Goal: Task Accomplishment & Management: Use online tool/utility

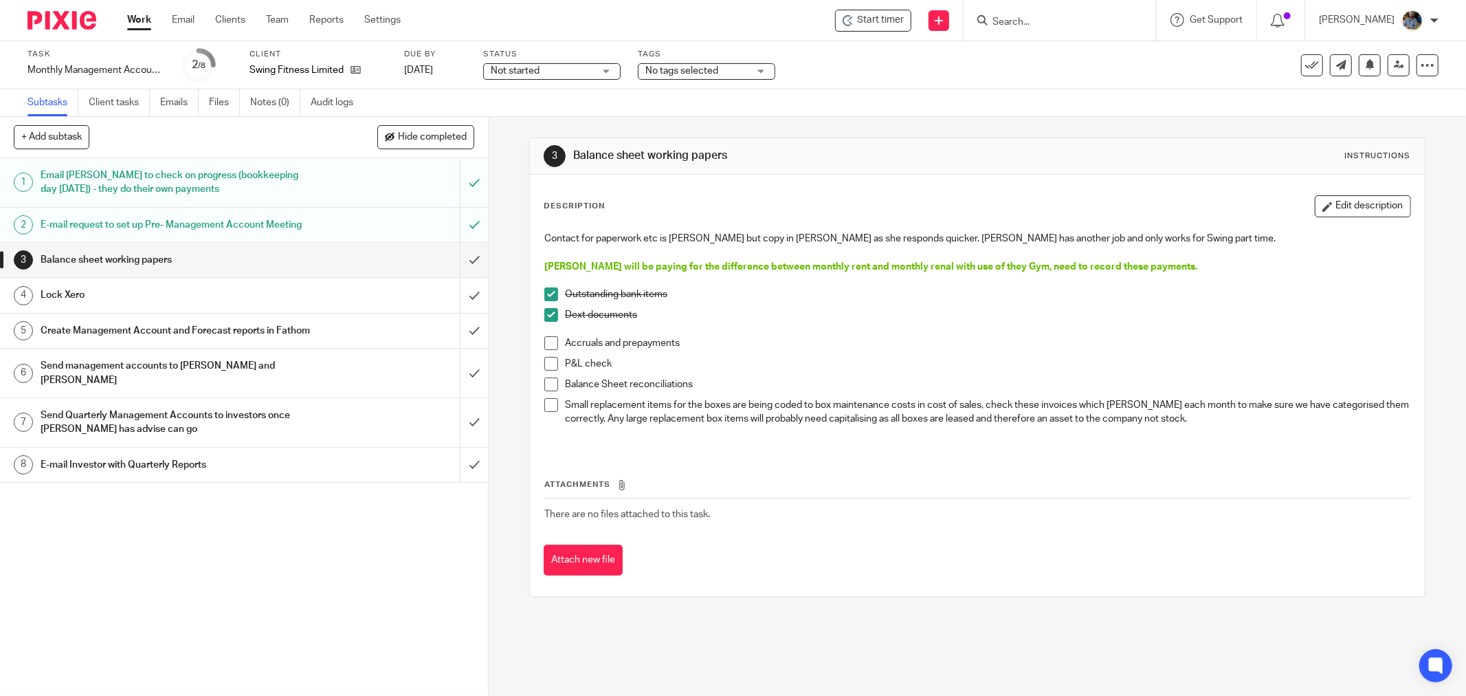
click at [547, 342] on span at bounding box center [551, 343] width 14 height 14
click at [547, 358] on span at bounding box center [551, 364] width 14 height 14
click at [548, 383] on span at bounding box center [551, 384] width 14 height 14
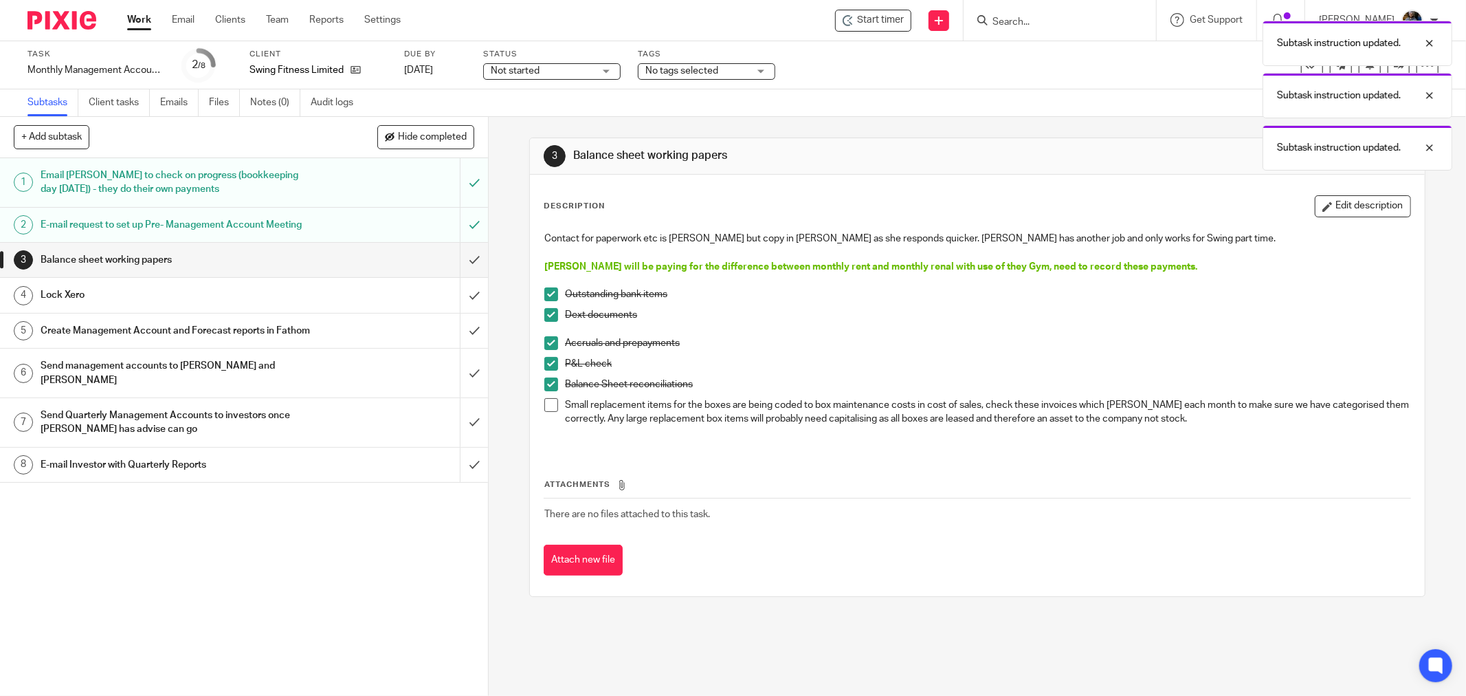
click at [548, 413] on li "Small replacement items for the boxes are being coded to box maintenance costs …" at bounding box center [977, 419] width 866 height 42
click at [461, 274] on input "submit" at bounding box center [244, 260] width 488 height 34
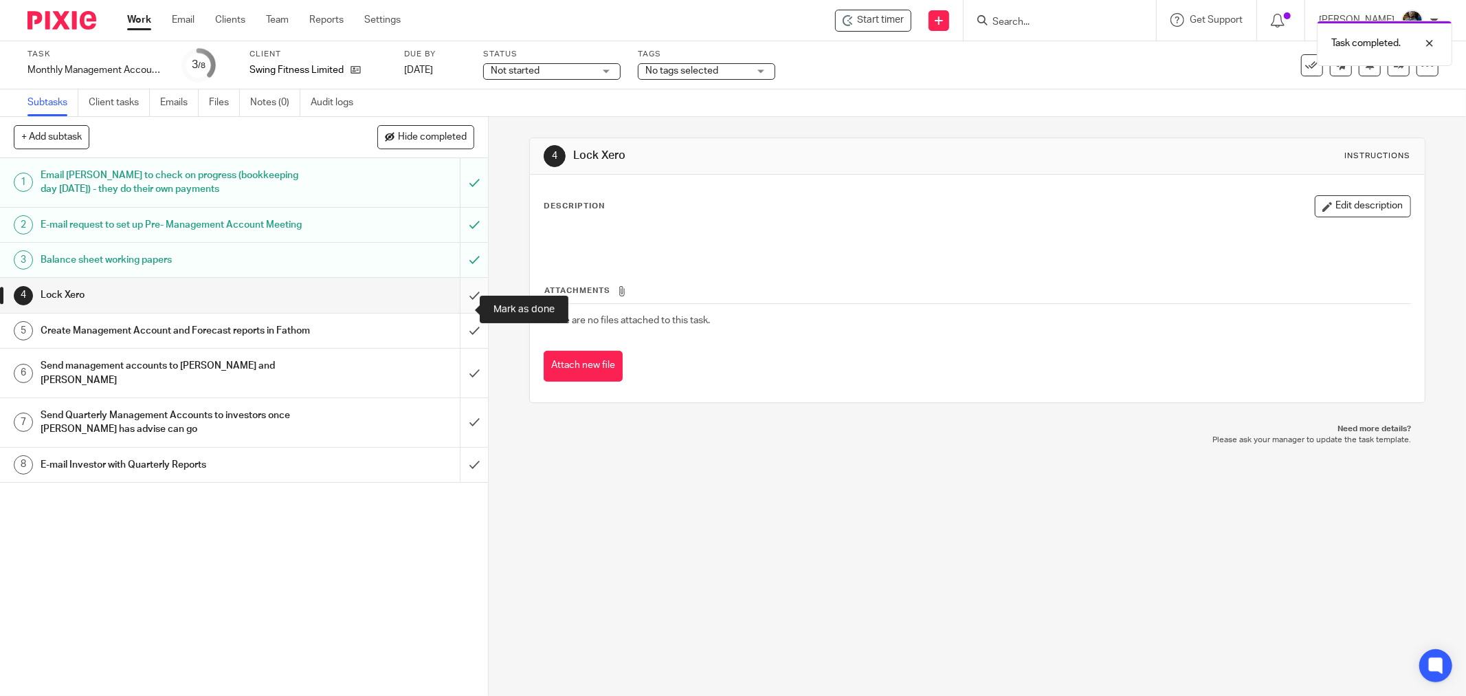
click at [458, 307] on input "submit" at bounding box center [244, 295] width 488 height 34
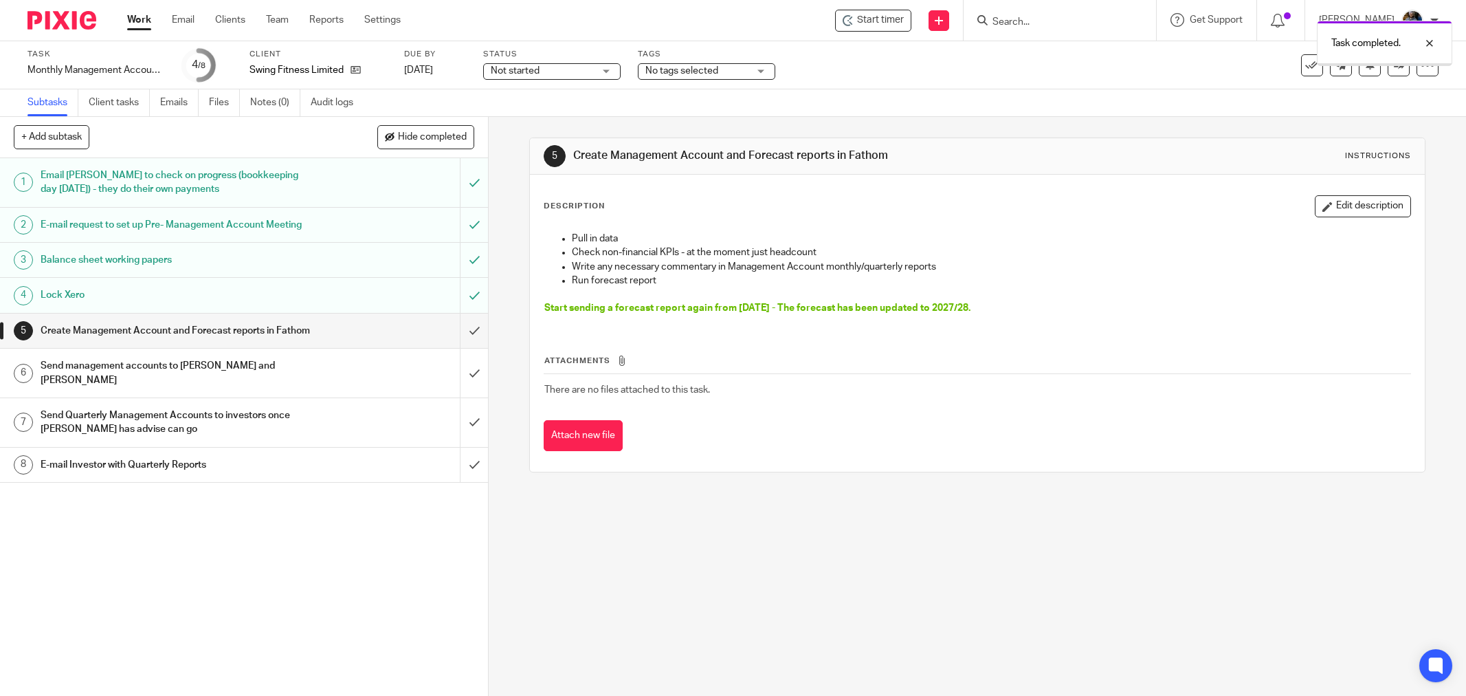
click at [731, 282] on div "Pull in data Check non-financial KPIs - at the moment just headcount Write any …" at bounding box center [977, 275] width 880 height 101
click at [924, 533] on div "5 Create Management Account and Forecast reports in Fathom Instructions Descrip…" at bounding box center [977, 406] width 977 height 579
drag, startPoint x: 548, startPoint y: 307, endPoint x: 1025, endPoint y: 307, distance: 477.0
click at [1025, 307] on p "Start sending a forecast report again from Feb 25 - The forecast has been updat…" at bounding box center [977, 308] width 866 height 14
click at [596, 245] on p "Check non-financial KPIs - at the moment just headcount" at bounding box center [991, 252] width 838 height 14
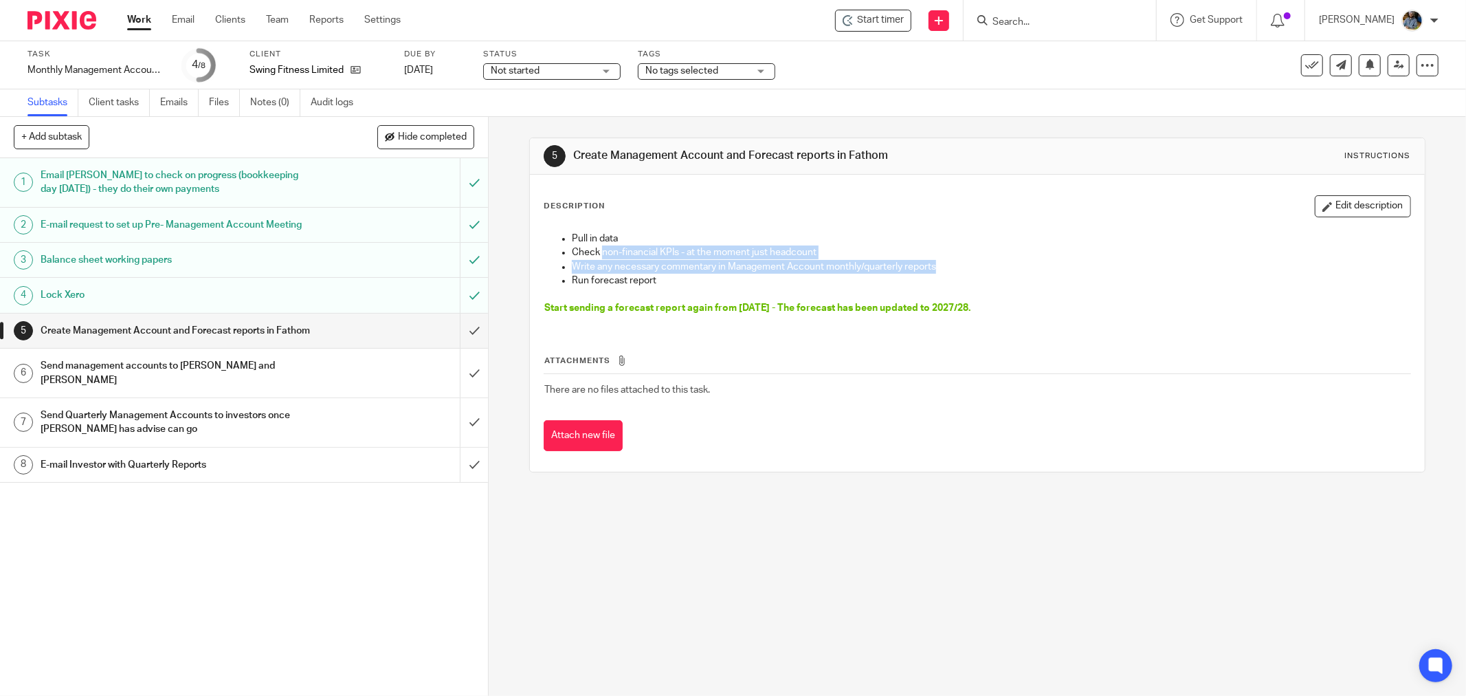
drag, startPoint x: 599, startPoint y: 245, endPoint x: 943, endPoint y: 263, distance: 344.7
click at [943, 263] on ul "Pull in data Check non-financial KPIs - at the moment just headcount Write any …" at bounding box center [977, 253] width 866 height 42
click at [737, 279] on p "Run forecast report" at bounding box center [991, 281] width 838 height 14
drag, startPoint x: 1197, startPoint y: 355, endPoint x: 1104, endPoint y: 175, distance: 202.6
click at [1182, 342] on div "Attachments There are no files attached to this task. Attach new file" at bounding box center [977, 388] width 867 height 125
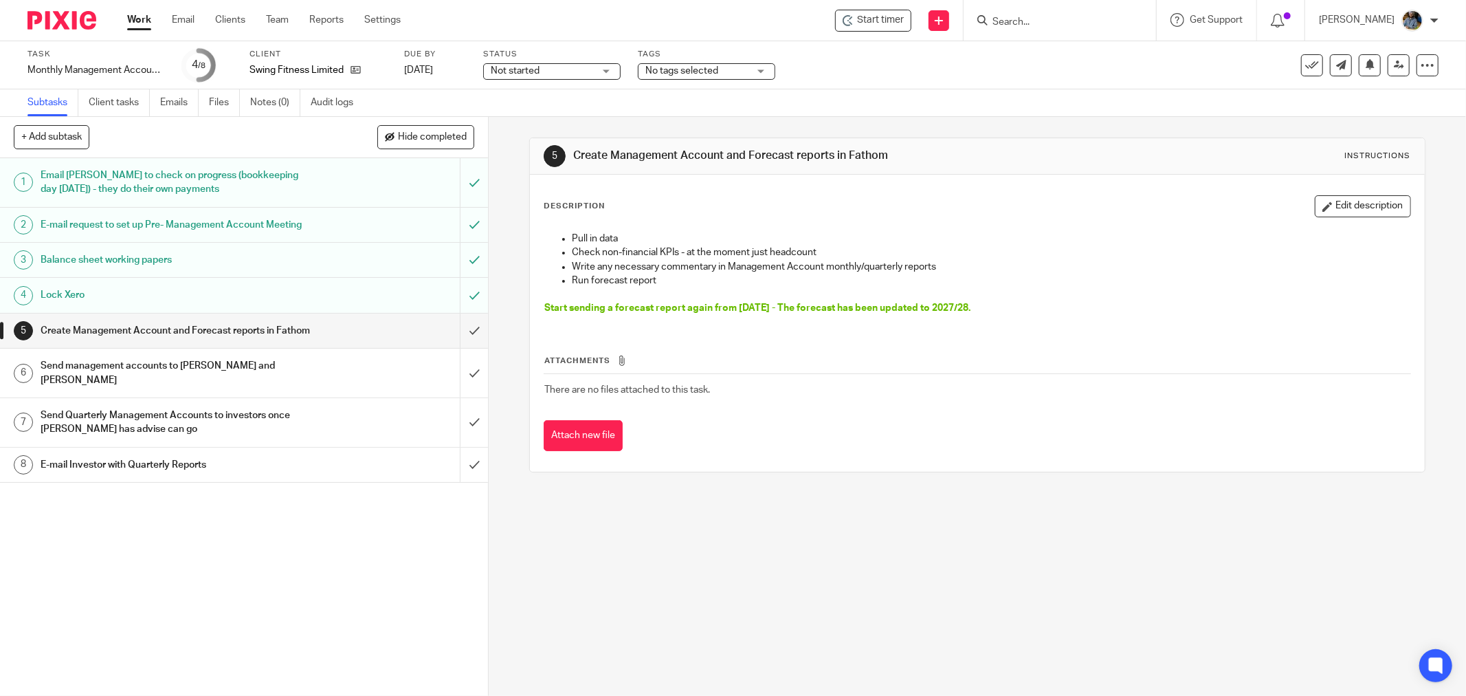
click at [997, 115] on div "Subtasks Client tasks Emails Files Notes (0) Audit logs" at bounding box center [733, 102] width 1466 height 27
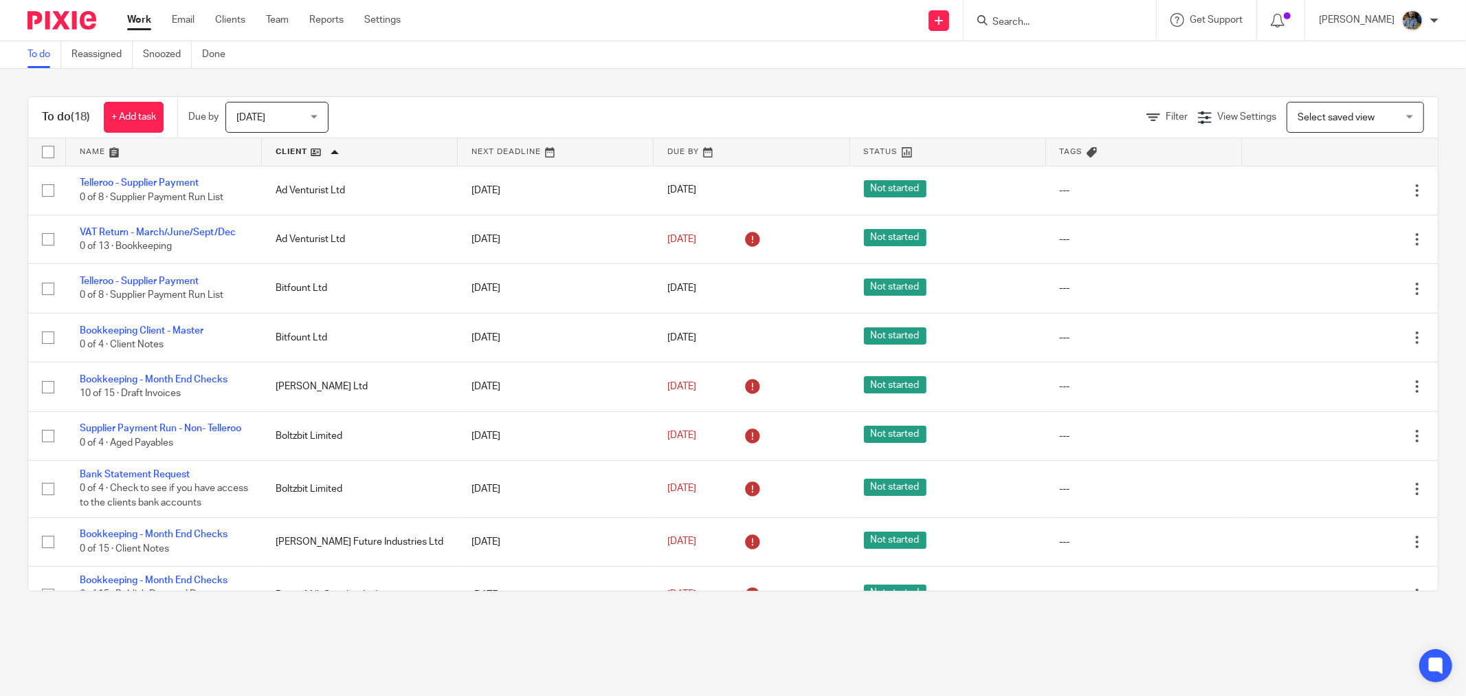
scroll to position [447, 0]
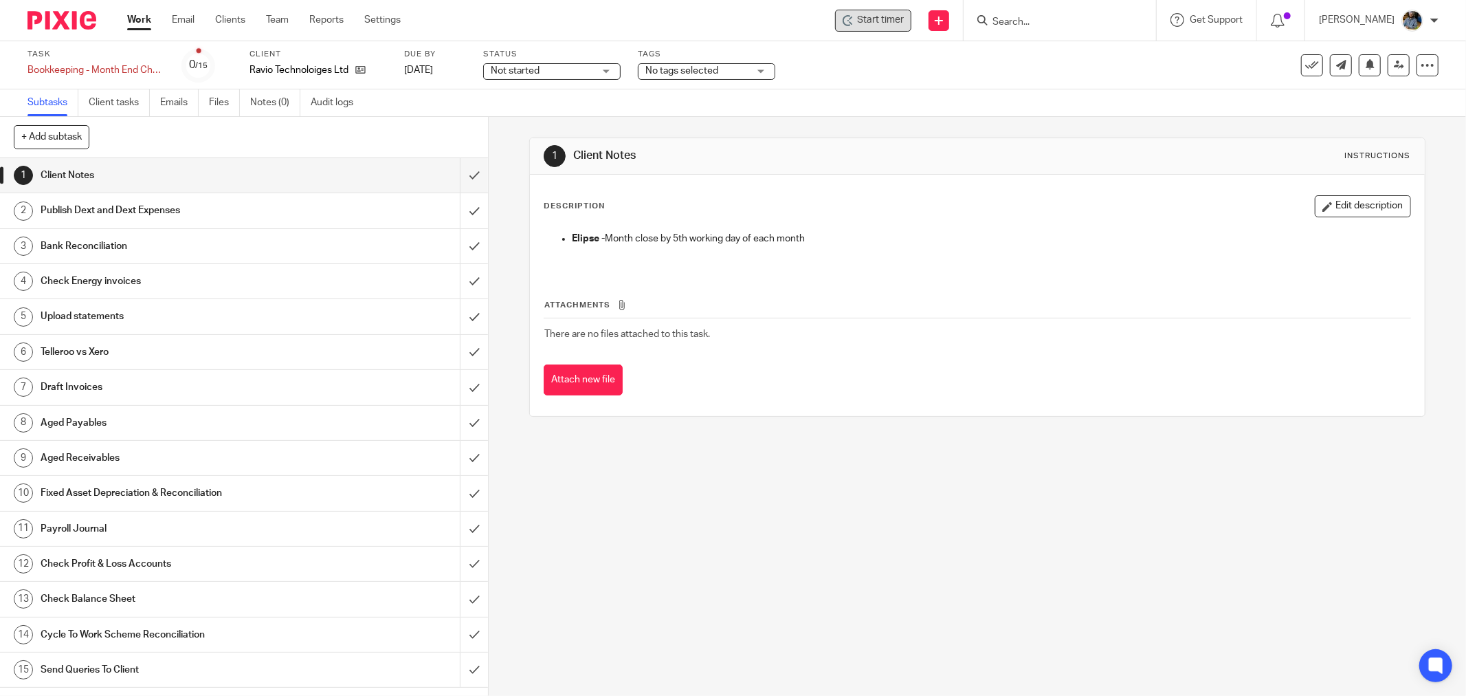
drag, startPoint x: 878, startPoint y: 8, endPoint x: 873, endPoint y: 25, distance: 17.7
click at [878, 7] on div "Start timer Send new email Create task Add client Get Support Contact Support H…" at bounding box center [943, 20] width 1045 height 41
drag, startPoint x: 873, startPoint y: 36, endPoint x: 876, endPoint y: 27, distance: 8.7
click at [873, 36] on div "Start timer Send new email Create task Add client Get Support Contact Support H…" at bounding box center [943, 20] width 1045 height 41
click at [878, 22] on span "Start timer" at bounding box center [880, 20] width 47 height 14
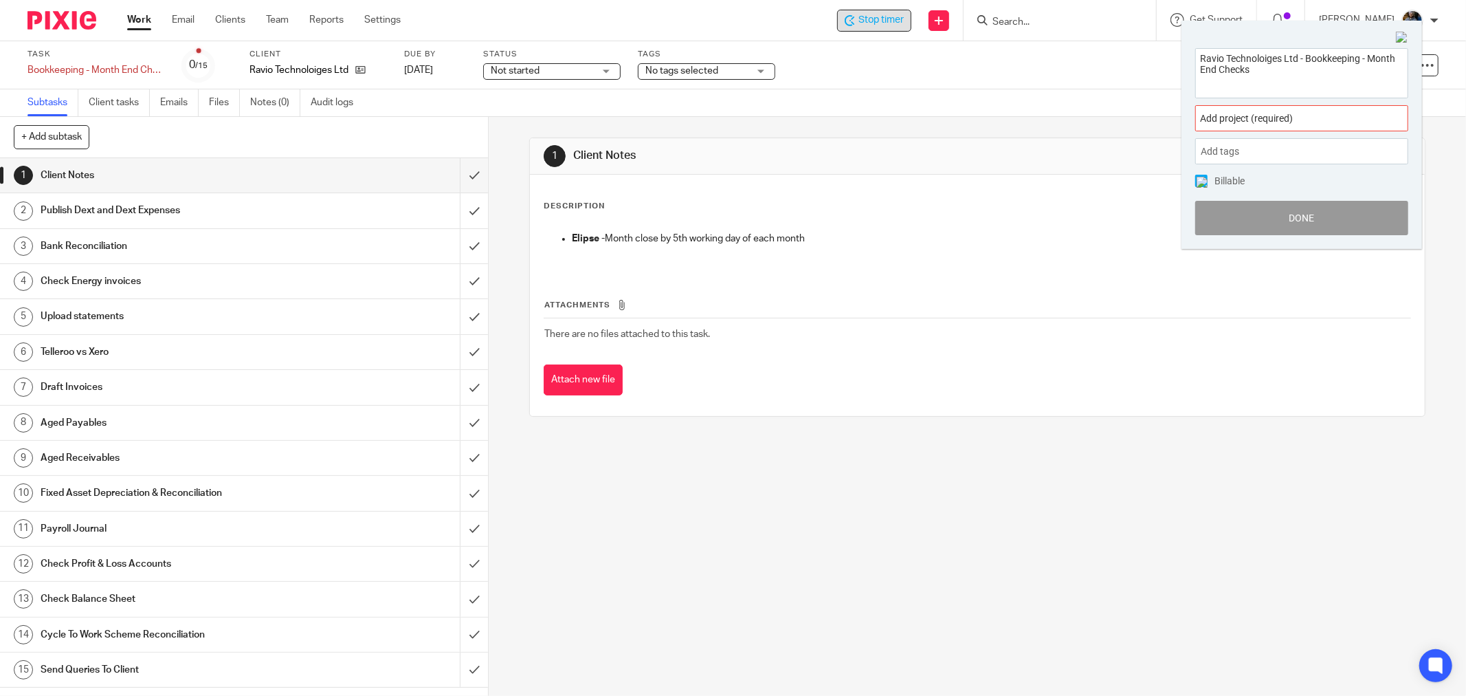
click at [1324, 117] on span "Add project (required) :" at bounding box center [1286, 118] width 173 height 14
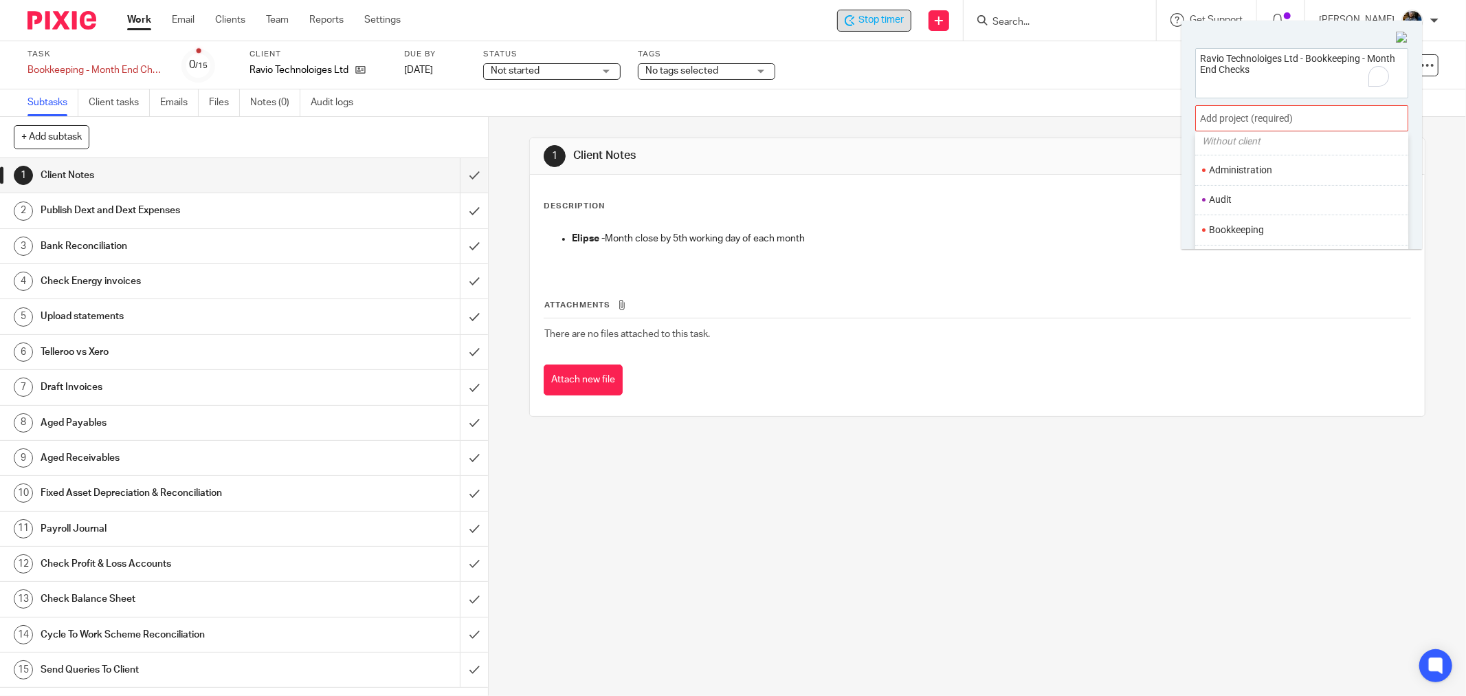
scroll to position [76, 0]
click at [1240, 203] on li "Bookkeeping" at bounding box center [1298, 203] width 179 height 14
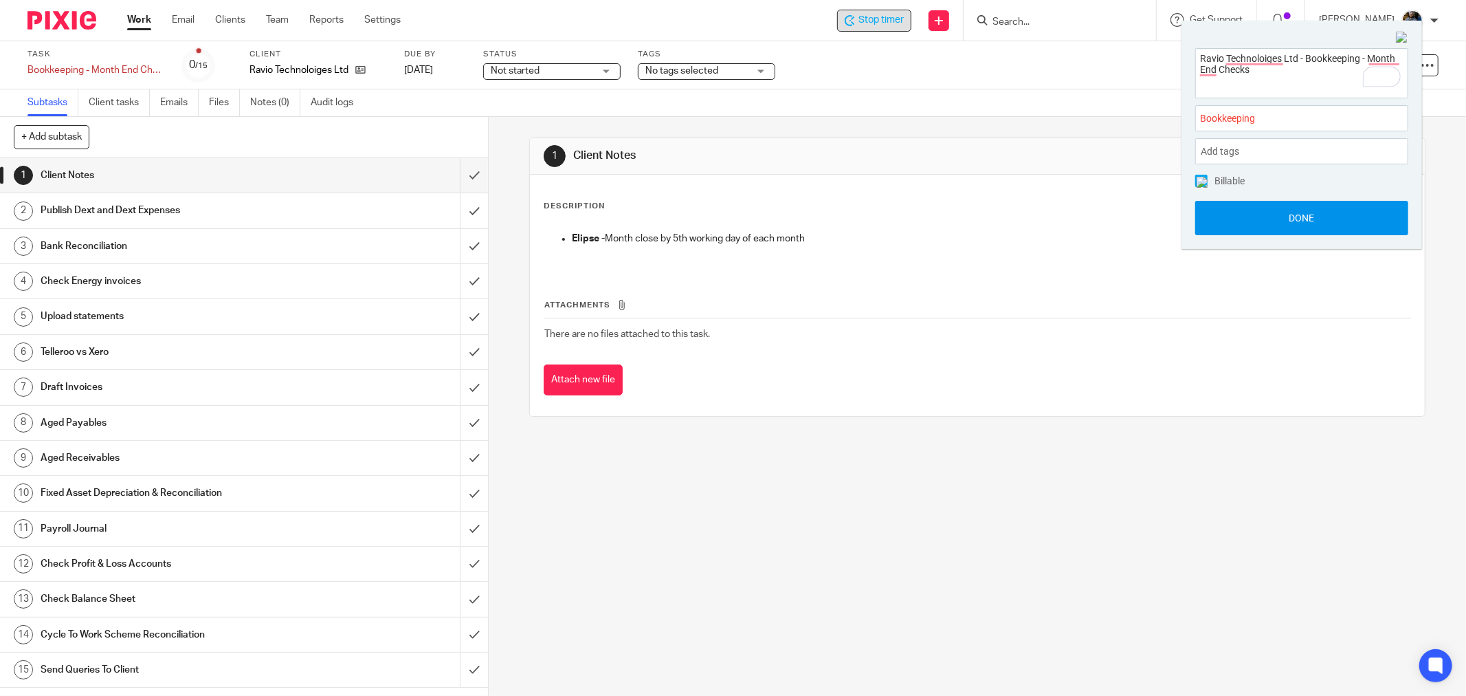
click at [1293, 215] on button "Done" at bounding box center [1301, 218] width 213 height 34
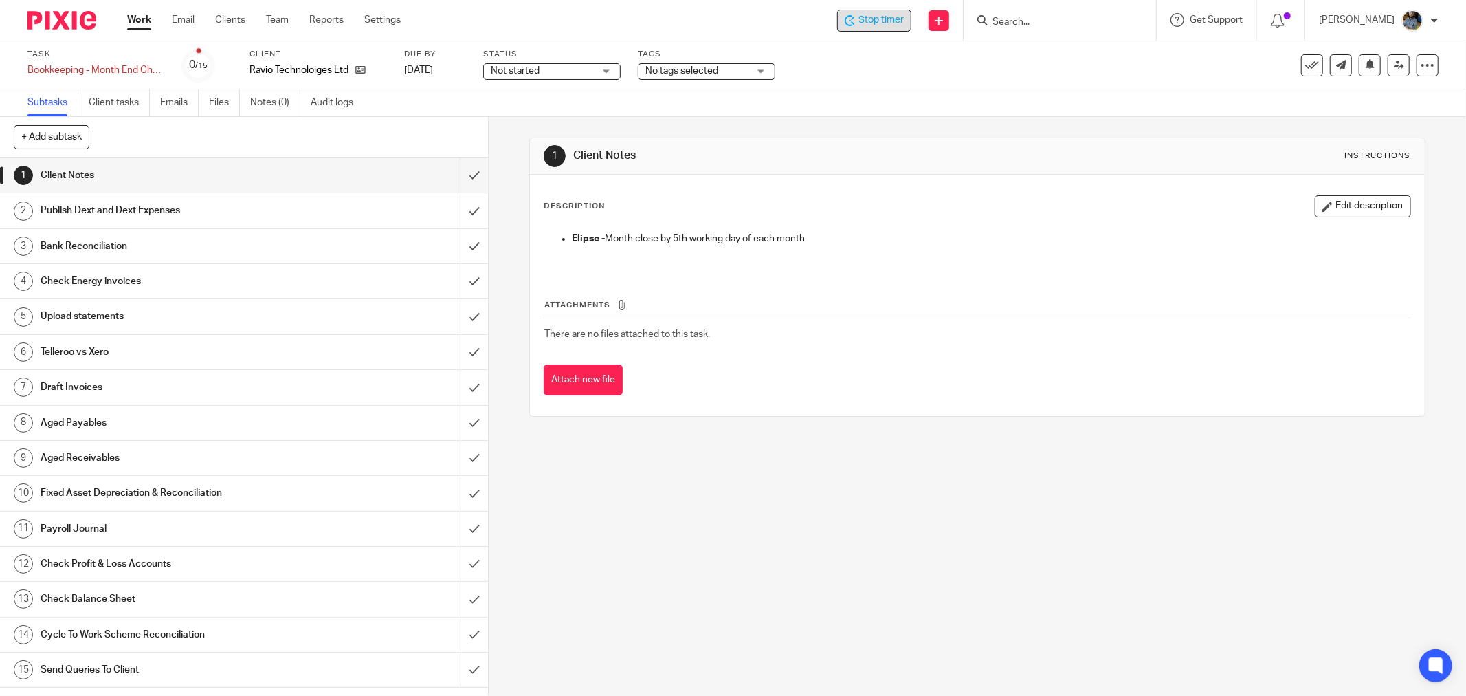
drag, startPoint x: 911, startPoint y: 187, endPoint x: 489, endPoint y: 30, distance: 449.5
click at [895, 180] on div "Description Edit description [PERSON_NAME] - Month close by 5th working day of …" at bounding box center [977, 295] width 895 height 241
click at [928, 198] on div "Description Edit description" at bounding box center [977, 206] width 867 height 22
